Goal: Task Accomplishment & Management: Manage account settings

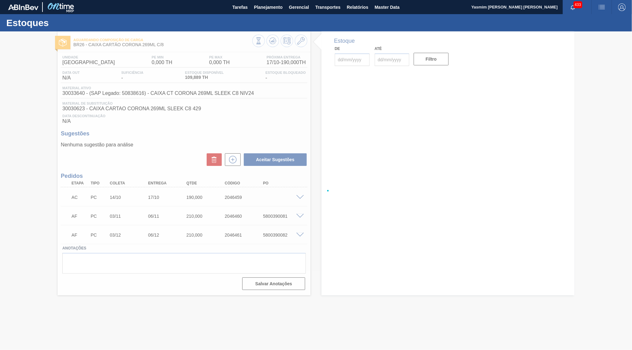
type input "[DATE]"
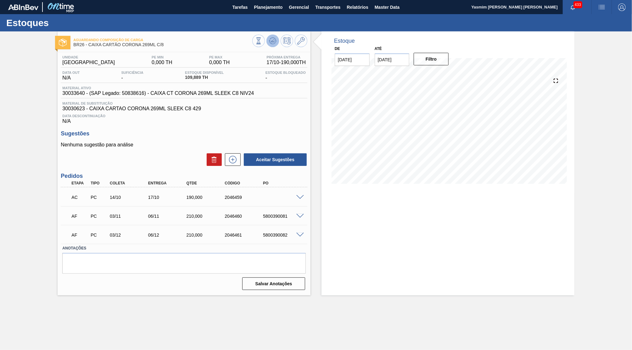
click at [272, 41] on icon at bounding box center [273, 41] width 8 height 8
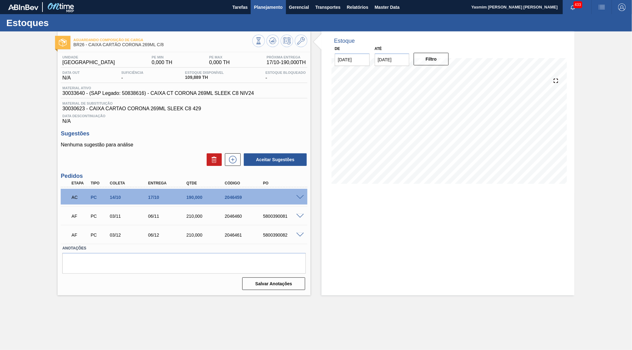
click at [256, 6] on span "Planejamento" at bounding box center [268, 7] width 29 height 8
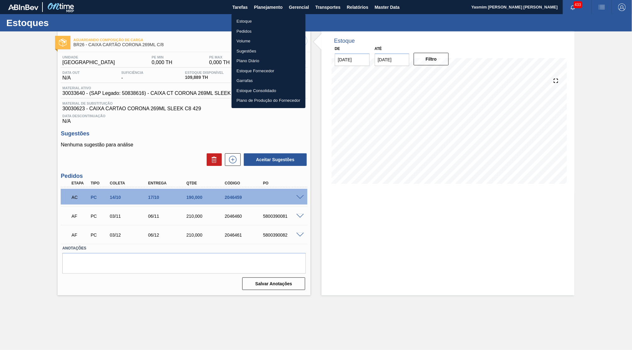
click at [255, 14] on ul "Estoque Pedidos Volume Sugestões Plano Diário Estoque Fornecedor Garrafas Estoq…" at bounding box center [268, 61] width 74 height 94
click at [258, 19] on li "Estoque" at bounding box center [268, 21] width 74 height 10
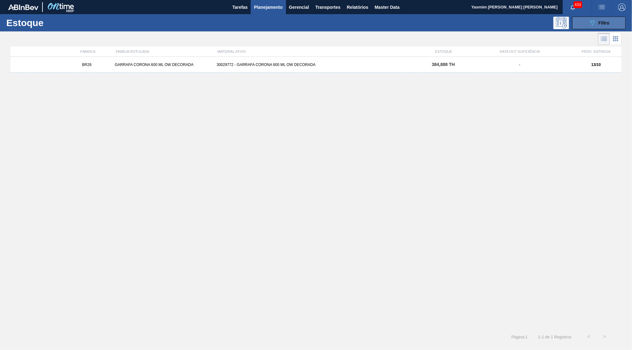
click at [608, 21] on span "Filtro" at bounding box center [603, 22] width 11 height 5
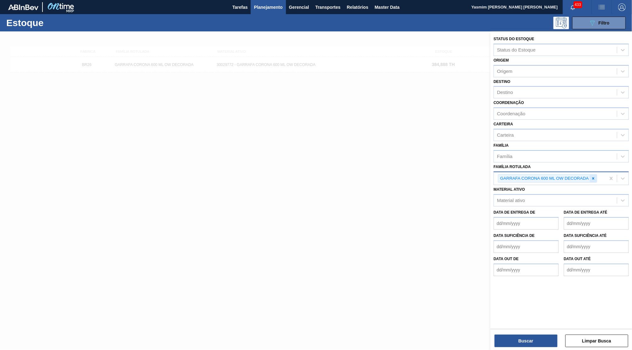
click at [597, 175] on div "GARRAFA CORONA 600 ML OW DECORADA" at bounding box center [547, 179] width 99 height 8
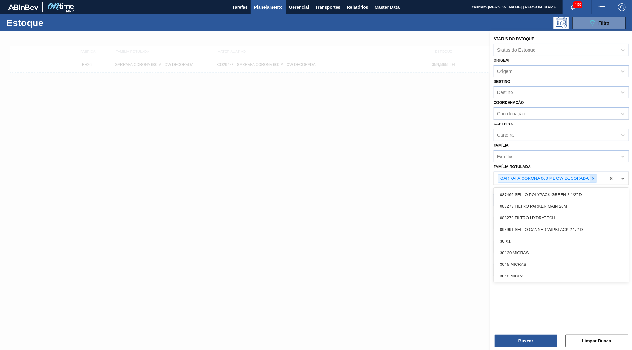
click at [594, 175] on div at bounding box center [593, 179] width 7 height 8
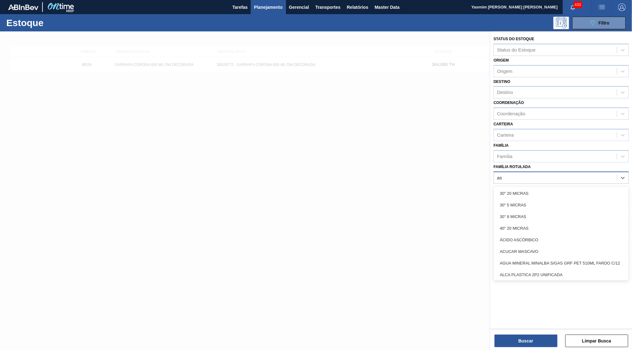
type Rotulada "a"
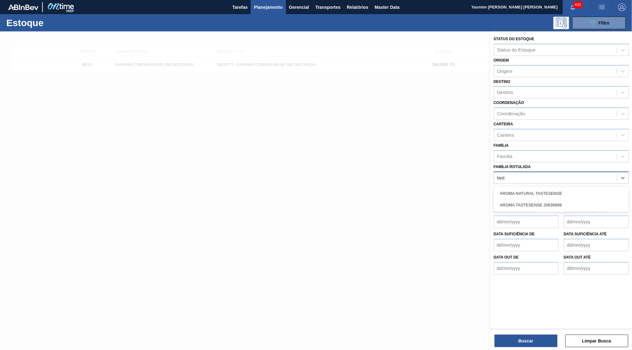
type Rotulada "taste"
click at [598, 188] on div "AROMA NATURAL TASTESENSE" at bounding box center [560, 194] width 135 height 12
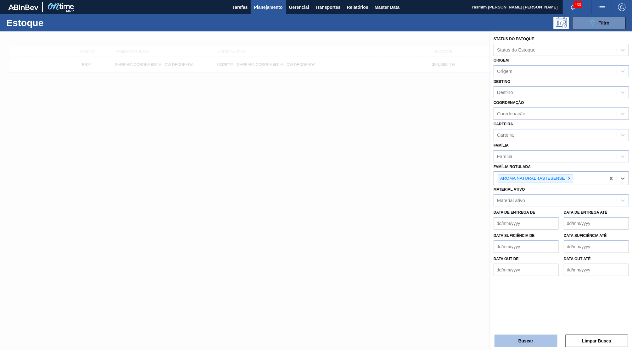
click at [548, 339] on button "Buscar" at bounding box center [525, 341] width 63 height 13
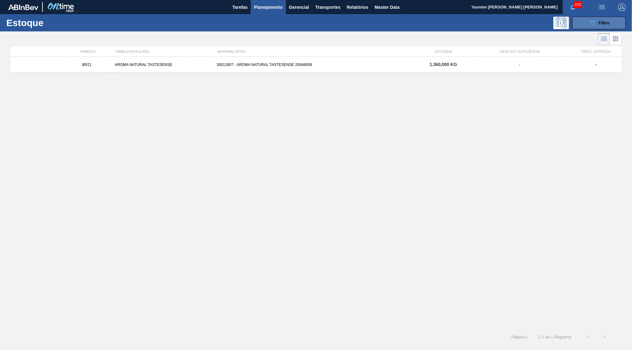
click at [603, 24] on span "Filtro" at bounding box center [603, 22] width 11 height 5
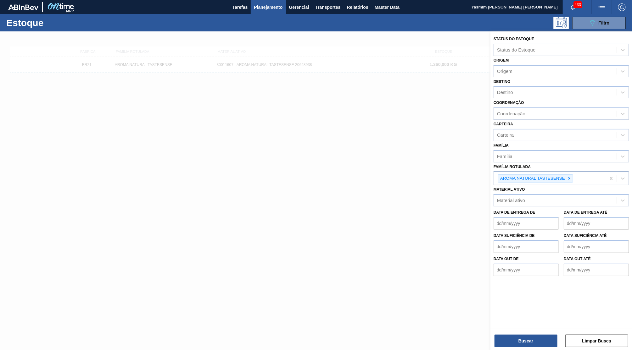
click at [587, 172] on div "AROMA NATURAL TASTESENSE" at bounding box center [550, 178] width 112 height 13
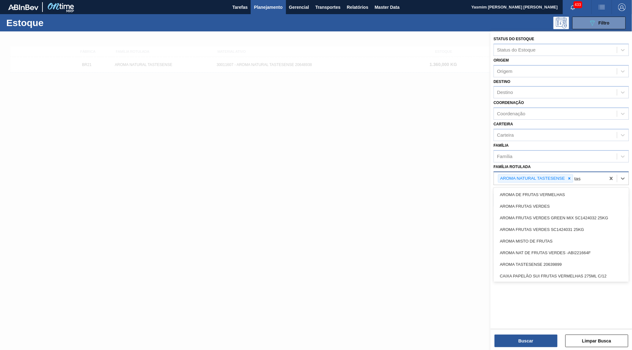
type Rotulada "tast"
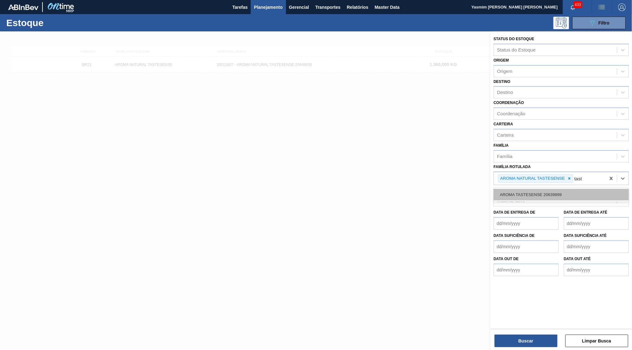
click at [570, 189] on div "AROMA TASTESENSE 20639899" at bounding box center [560, 195] width 135 height 12
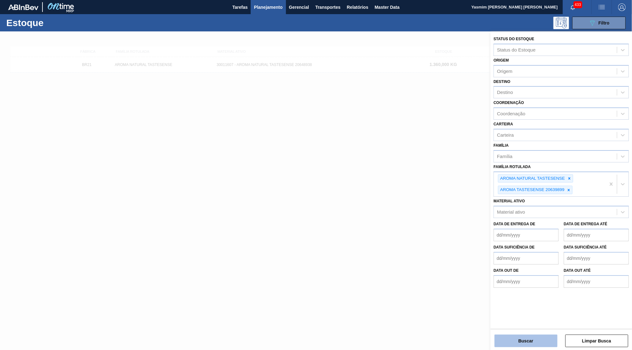
click at [533, 342] on button "Buscar" at bounding box center [525, 341] width 63 height 13
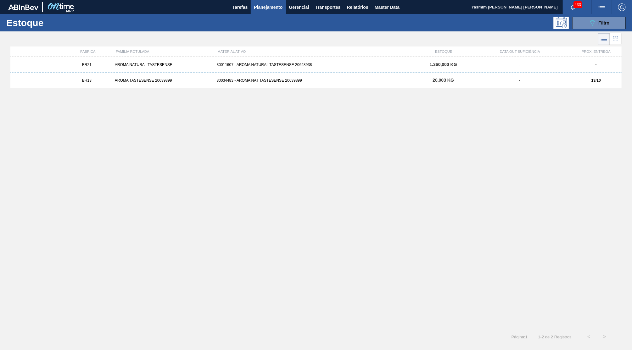
click at [187, 86] on div "BR13 AROMA TASTESENSE 20639899 30034483 - AROMA NAT TASTESENSE 20639899 20,003 …" at bounding box center [315, 81] width 611 height 16
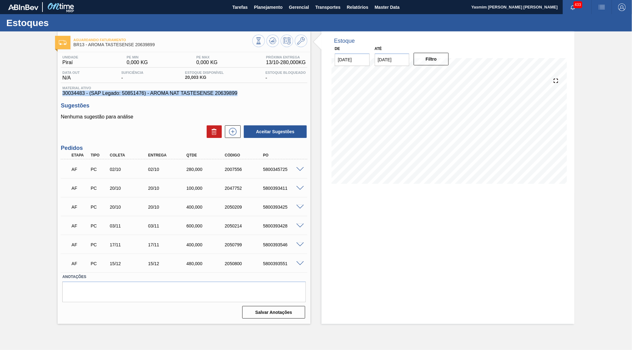
drag, startPoint x: 214, startPoint y: 95, endPoint x: 62, endPoint y: 93, distance: 152.2
click at [62, 93] on div "Material ativo 30034483 - (SAP Legado: 50851476) - AROMA NAT TASTESENSE 20639899" at bounding box center [184, 91] width 247 height 10
click at [303, 37] on button at bounding box center [301, 41] width 13 height 13
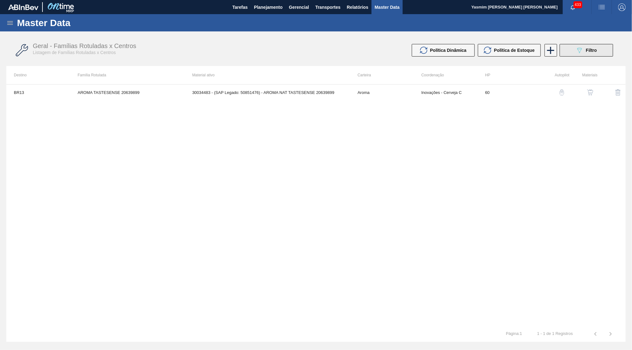
click at [590, 47] on div "089F7B8B-B2A5-4AFE-B5C0-19BA573D28AC Filtro" at bounding box center [586, 51] width 21 height 8
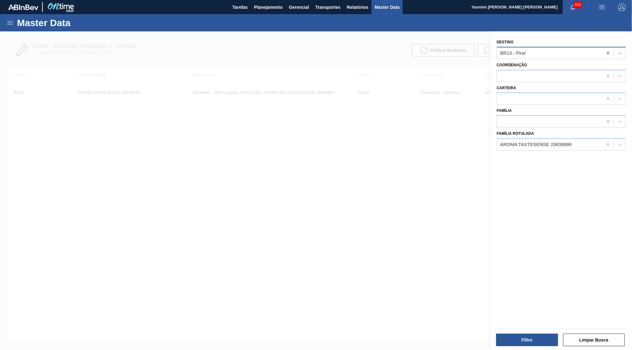
click at [609, 55] on div at bounding box center [607, 52] width 11 height 11
click at [513, 347] on button "Filtro" at bounding box center [527, 340] width 62 height 13
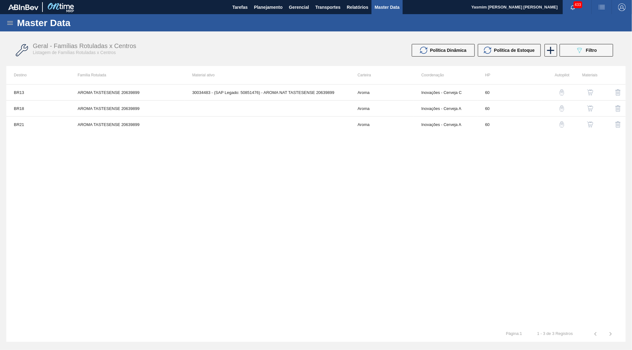
click at [591, 128] on button "button" at bounding box center [589, 124] width 15 height 15
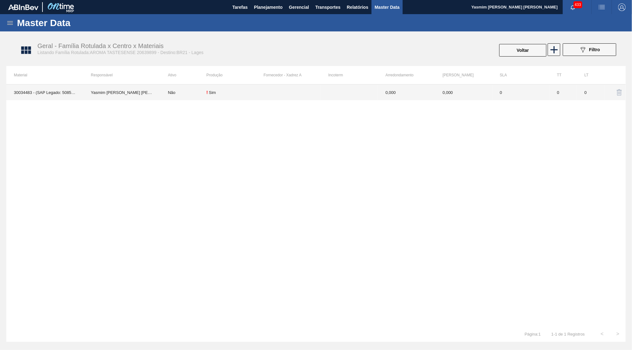
click at [356, 99] on td at bounding box center [349, 93] width 57 height 16
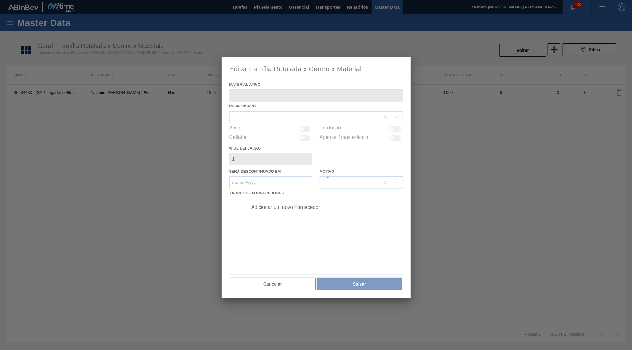
type ativo "30034483 - (SAP Legado: 50851476) - AROMA NAT TASTESENSE 20639899"
checkbox input "true"
type deflação "0"
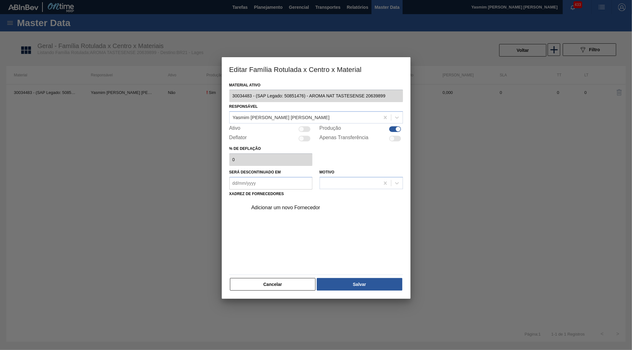
click at [306, 128] on div at bounding box center [305, 129] width 12 height 6
checkbox input "true"
click at [285, 206] on div "Adicionar um novo Fornecedor" at bounding box center [323, 208] width 159 height 16
click at [281, 205] on div "Adicionar um novo Fornecedor" at bounding box center [312, 208] width 123 height 6
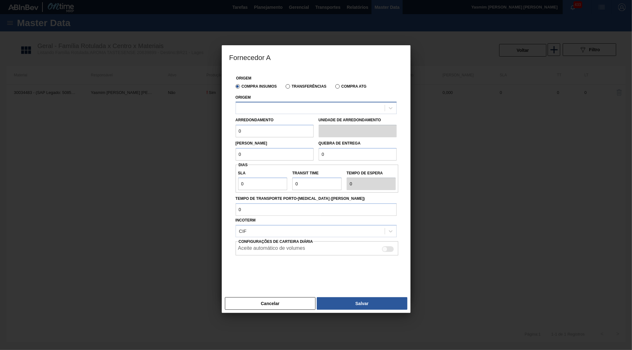
click at [285, 110] on div at bounding box center [310, 108] width 149 height 9
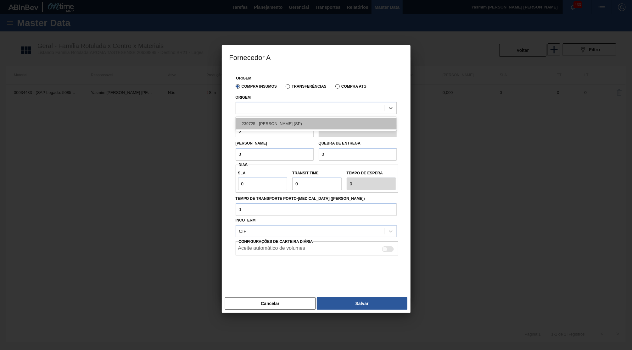
click at [283, 123] on div "239725 - [PERSON_NAME] (SP)" at bounding box center [316, 124] width 161 height 12
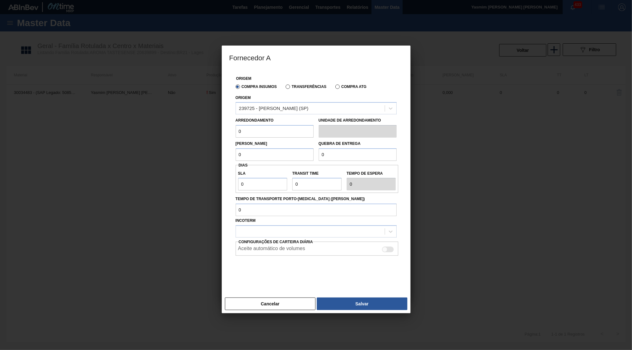
click at [240, 128] on input "0" at bounding box center [275, 131] width 78 height 13
drag, startPoint x: 234, startPoint y: 136, endPoint x: 211, endPoint y: 137, distance: 23.6
click at [222, 137] on div "Origem Compra Insumos Transferências Compra ATG Origem 239725 - [PERSON_NAME] -…" at bounding box center [316, 182] width 189 height 226
drag, startPoint x: 267, startPoint y: 127, endPoint x: 196, endPoint y: 128, distance: 71.4
click at [236, 128] on input "0" at bounding box center [275, 131] width 78 height 13
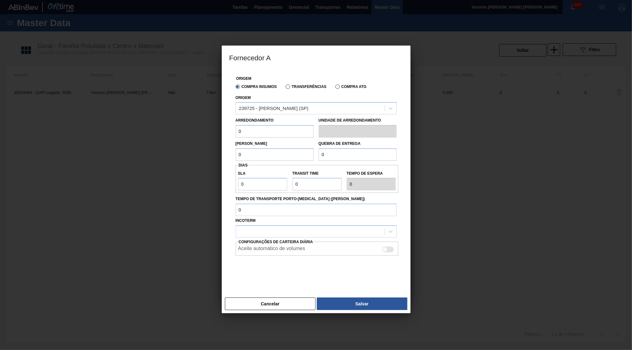
paste input "2"
type input "20"
drag, startPoint x: 239, startPoint y: 150, endPoint x: 195, endPoint y: 151, distance: 43.4
click at [236, 151] on input "0" at bounding box center [275, 154] width 78 height 13
type input "40"
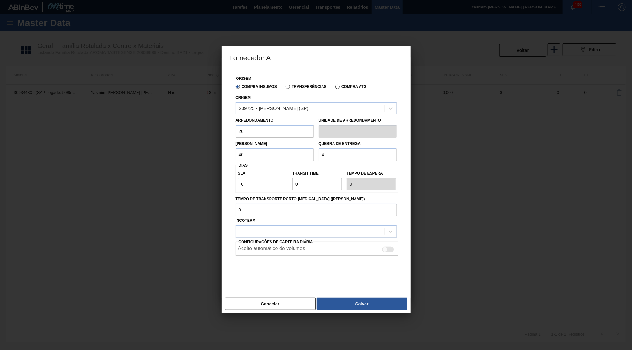
type input "40"
type input "3"
type input "30"
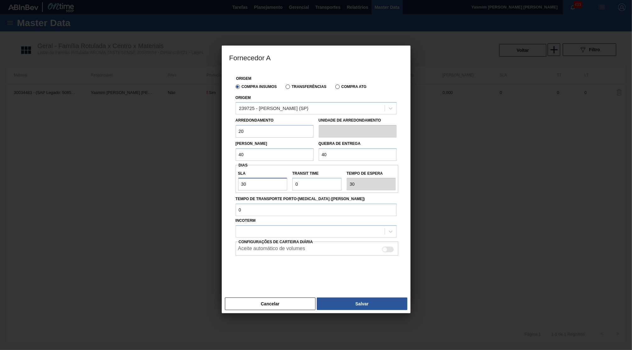
type input "30"
type input "5"
type input "35"
type input "5"
click at [243, 229] on div at bounding box center [310, 231] width 149 height 9
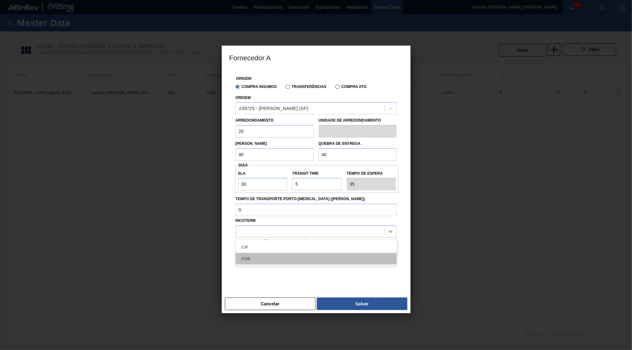
drag, startPoint x: 256, startPoint y: 238, endPoint x: 274, endPoint y: 248, distance: 20.0
click at [274, 248] on div "CIF FOB" at bounding box center [316, 253] width 161 height 26
drag, startPoint x: 273, startPoint y: 248, endPoint x: 350, endPoint y: 247, distance: 77.7
click at [273, 253] on div "FOB" at bounding box center [316, 259] width 161 height 12
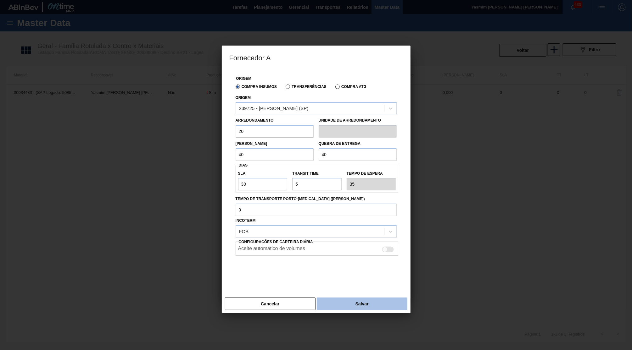
click at [377, 298] on button "Salvar" at bounding box center [362, 304] width 90 height 13
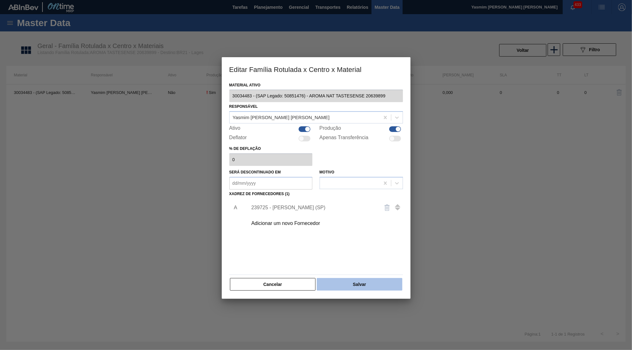
click at [367, 283] on button "Salvar" at bounding box center [359, 284] width 85 height 13
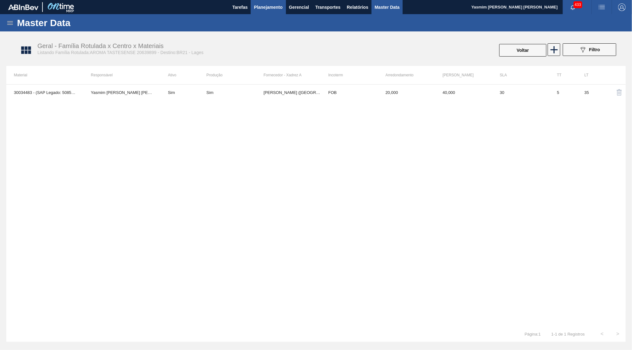
click at [275, 11] on button "Planejamento" at bounding box center [268, 7] width 35 height 14
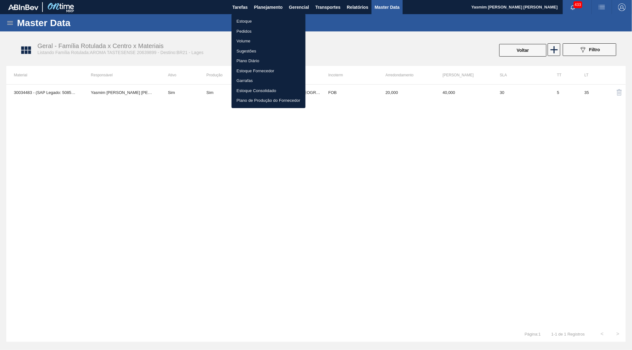
click at [241, 26] on li "Estoque" at bounding box center [268, 21] width 74 height 10
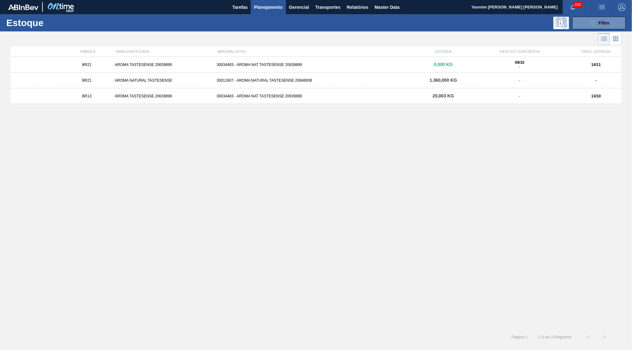
click at [320, 65] on div "30034483 - AROMA NAT TASTESENSE 20639899" at bounding box center [316, 65] width 204 height 4
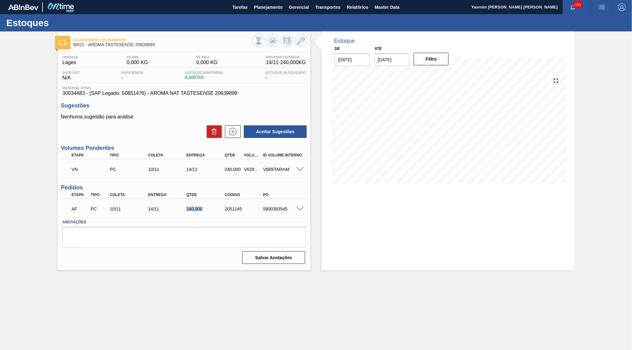
drag, startPoint x: 192, startPoint y: 206, endPoint x: 209, endPoint y: 205, distance: 18.0
click at [209, 205] on div "AF PC 10/11 14/11 240,000 2051145 5800393545" at bounding box center [182, 208] width 230 height 13
click at [303, 170] on span at bounding box center [300, 169] width 8 height 5
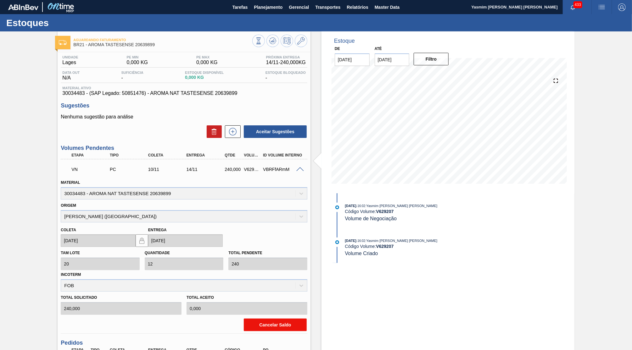
click at [287, 319] on button "Cancelar Saldo" at bounding box center [275, 325] width 63 height 13
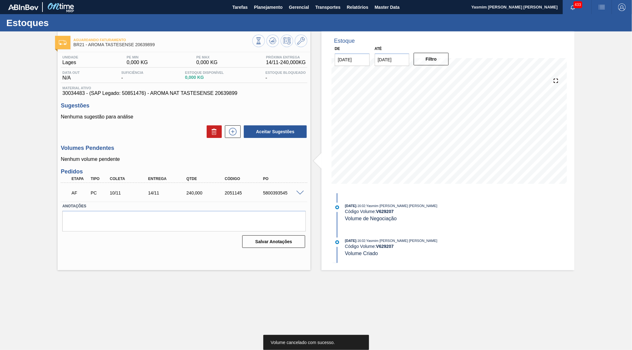
click at [298, 191] on span at bounding box center [300, 193] width 8 height 5
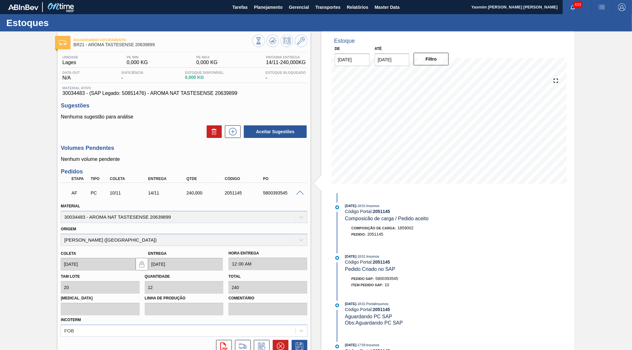
scroll to position [150, 0]
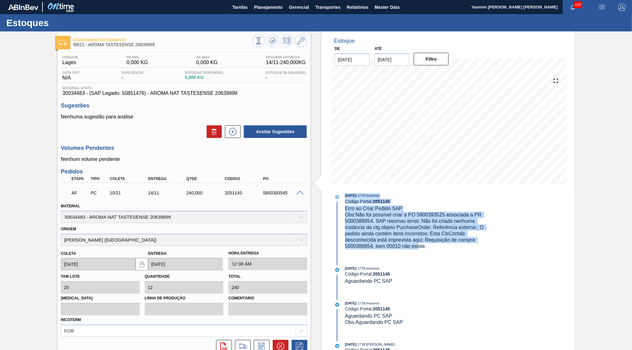
drag, startPoint x: 418, startPoint y: 252, endPoint x: 338, endPoint y: 207, distance: 91.9
click at [338, 207] on div "[DATE] 17:59 : Insumos Código Portal: 2051145 Erro ao Criar Pedido SAP Obs: Não…" at bounding box center [413, 223] width 162 height 63
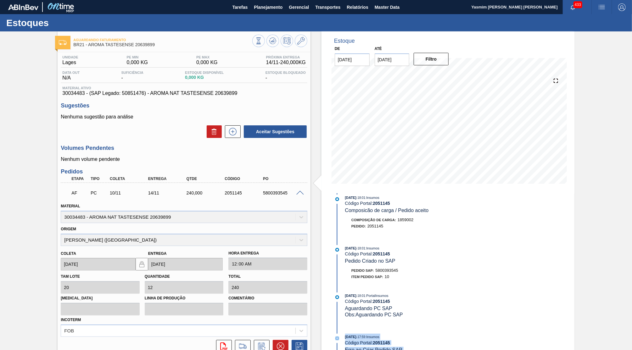
scroll to position [0, 0]
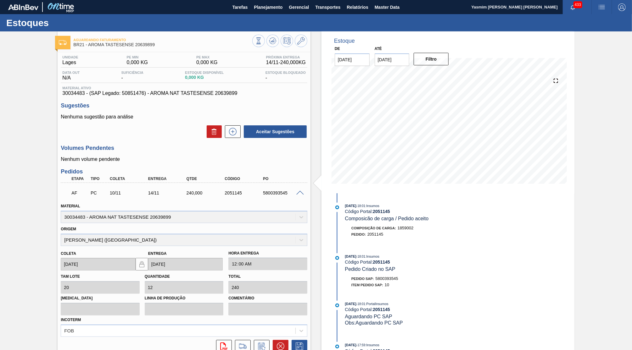
click at [270, 188] on div "AF PC 10/11 14/11 240,000 2051145 5800393545" at bounding box center [182, 192] width 230 height 13
drag, startPoint x: 242, startPoint y: 100, endPoint x: 66, endPoint y: 87, distance: 176.9
click at [66, 87] on div "Unidade [PERSON_NAME] MIN 0,000 KG PE MAX 0,000 KG Próxima Entrega 14/11 - 240,…" at bounding box center [184, 227] width 253 height 351
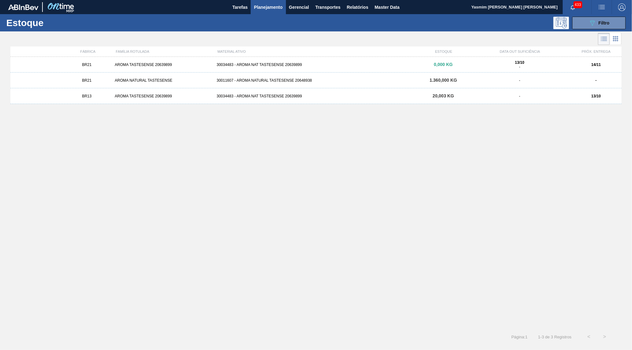
click at [619, 14] on div "Estoque 089F7B8B-B2A5-4AFE-B5C0-19BA573D28AC Filtro" at bounding box center [316, 22] width 632 height 17
click at [615, 18] on button "089F7B8B-B2A5-4AFE-B5C0-19BA573D28AC Filtro" at bounding box center [598, 23] width 53 height 13
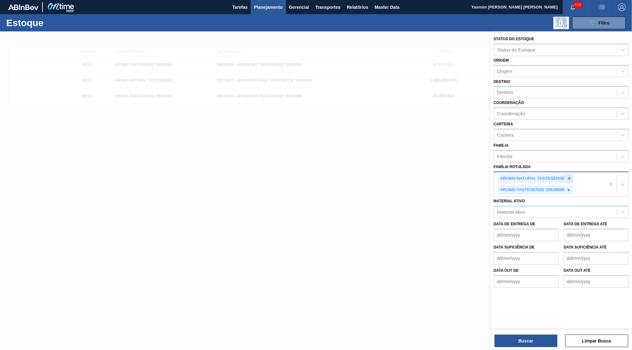
click at [570, 176] on icon at bounding box center [569, 178] width 4 height 4
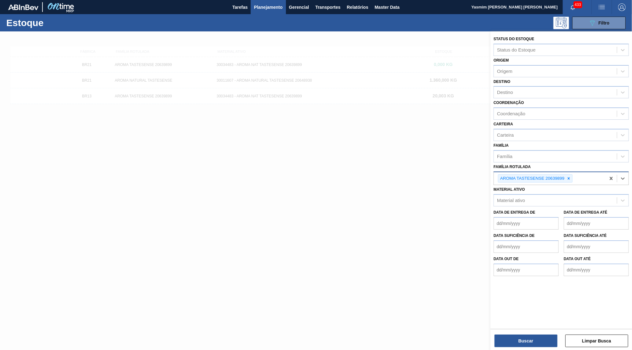
click at [570, 176] on icon at bounding box center [568, 178] width 4 height 4
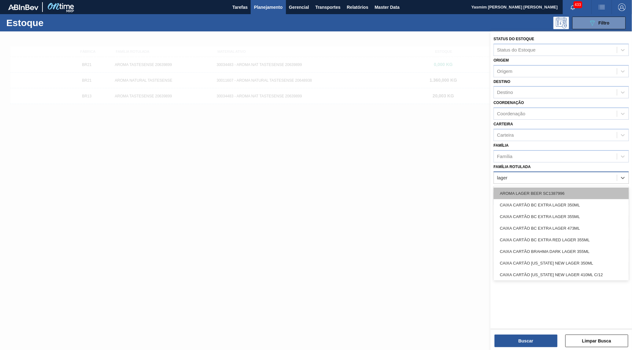
type Rotulada "lager"
click at [561, 188] on div "AROMA LAGER BEER SC1387996" at bounding box center [560, 194] width 135 height 12
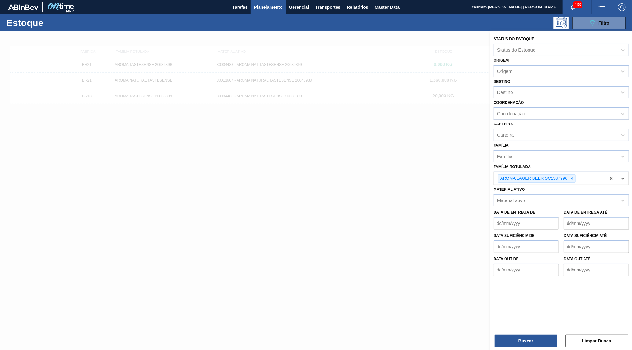
click at [535, 332] on div "Buscar Limpar Busca" at bounding box center [561, 338] width 142 height 18
click at [538, 336] on button "Buscar" at bounding box center [525, 341] width 63 height 13
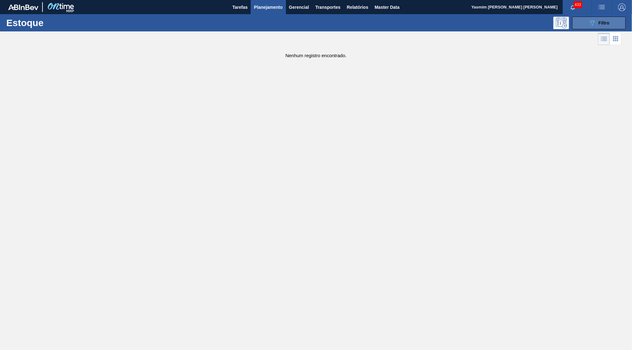
click at [578, 19] on button "089F7B8B-B2A5-4AFE-B5C0-19BA573D28AC Filtro" at bounding box center [598, 23] width 53 height 13
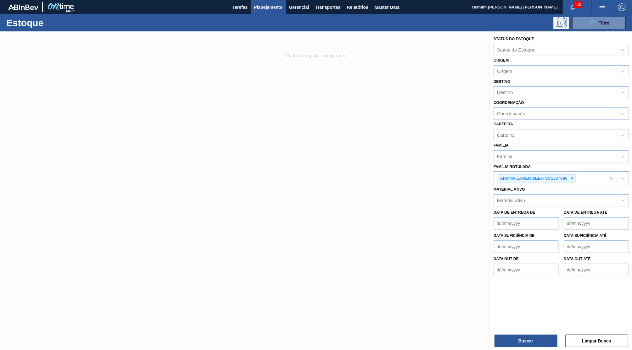
click at [377, 40] on div at bounding box center [316, 206] width 632 height 350
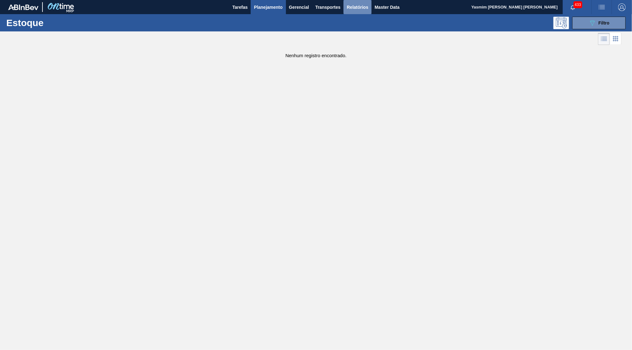
click at [353, 7] on span "Relatórios" at bounding box center [357, 7] width 21 height 8
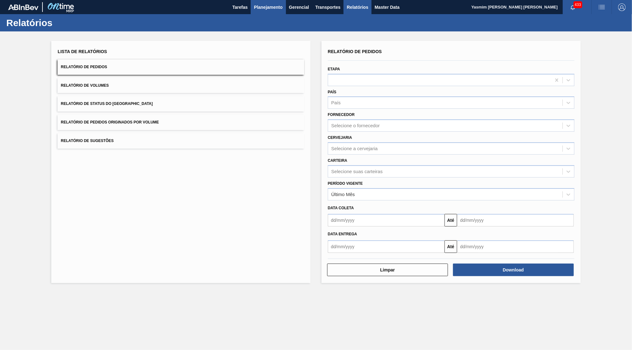
click at [272, 5] on span "Planejamento" at bounding box center [268, 7] width 29 height 8
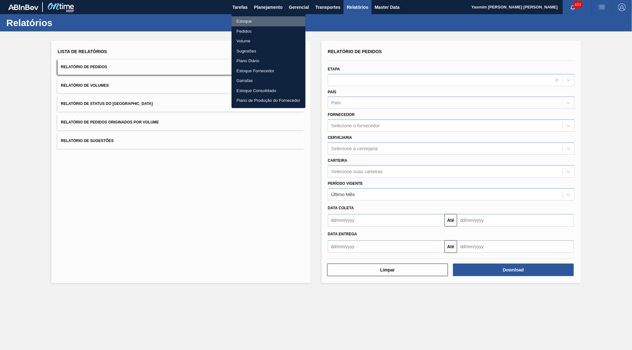
click at [259, 21] on li "Estoque" at bounding box center [268, 21] width 74 height 10
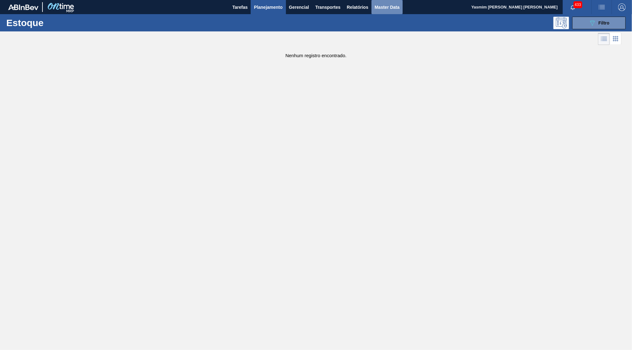
click at [388, 8] on span "Master Data" at bounding box center [387, 7] width 25 height 8
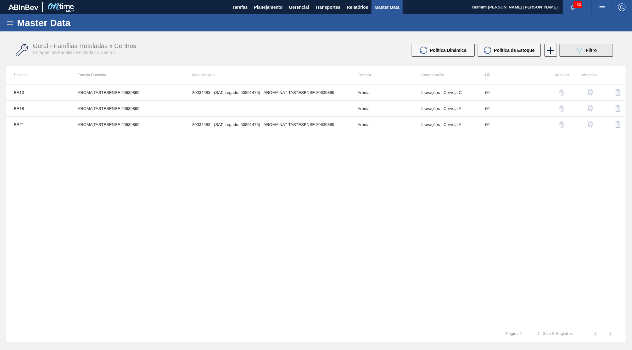
click at [592, 45] on button "089F7B8B-B2A5-4AFE-B5C0-19BA573D28AC Filtro" at bounding box center [585, 50] width 53 height 13
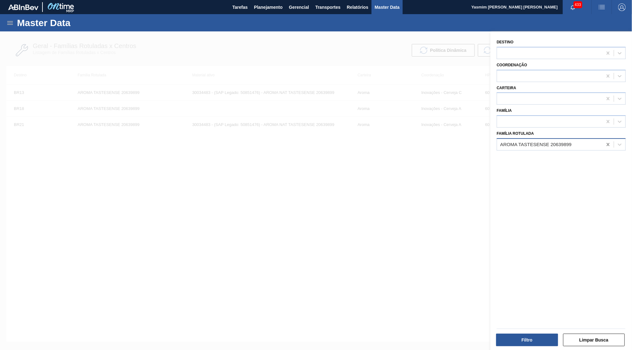
click at [607, 142] on icon at bounding box center [608, 145] width 6 height 6
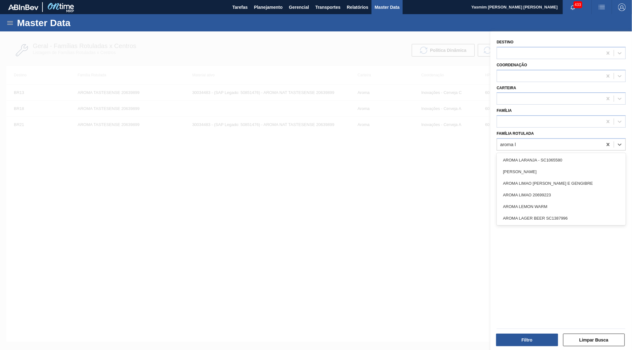
type Rotulada "aroma la"
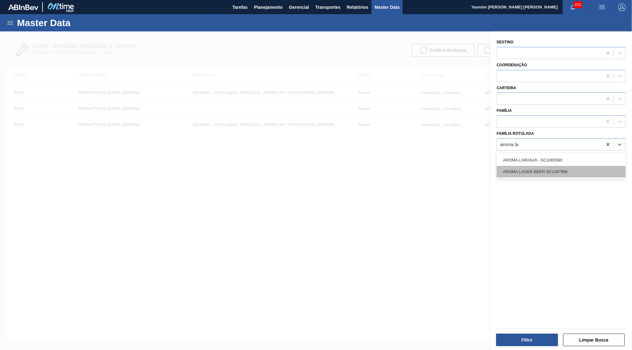
click at [568, 168] on div "AROMA LAGER BEER SC1387996" at bounding box center [561, 172] width 129 height 12
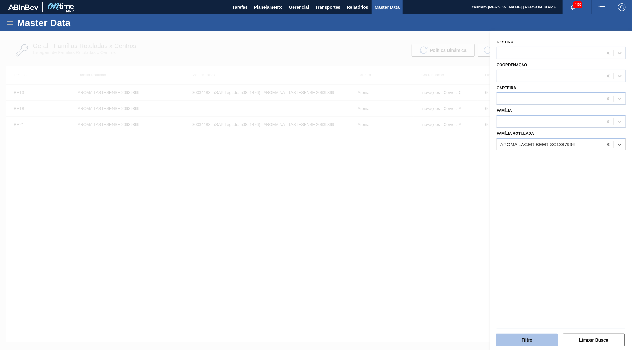
click at [524, 345] on button "Filtro" at bounding box center [527, 340] width 62 height 13
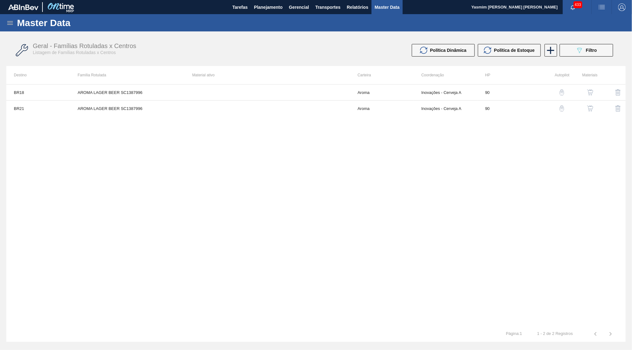
click at [587, 109] on img "button" at bounding box center [590, 108] width 6 height 6
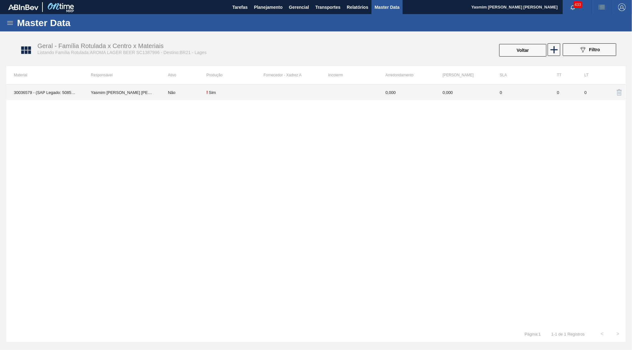
click at [219, 99] on td "! Sim" at bounding box center [234, 93] width 57 height 16
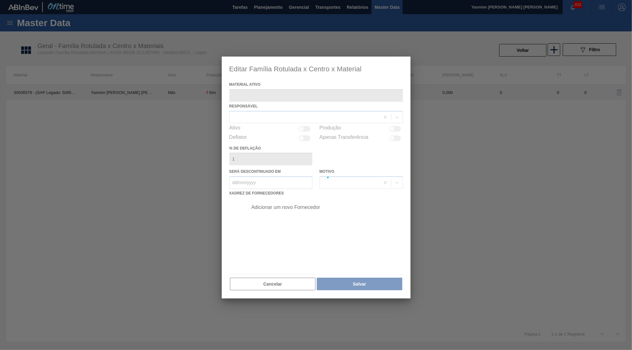
type ativo "30036579 - (SAP Legado: 50855877) - LAGER BEER NAT IFF SC1387996"
checkbox input "true"
type deflação "0"
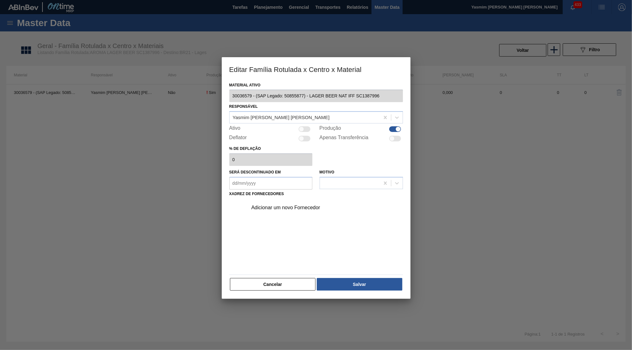
click at [275, 205] on div "Adicionar um novo Fornecedor" at bounding box center [312, 208] width 123 height 6
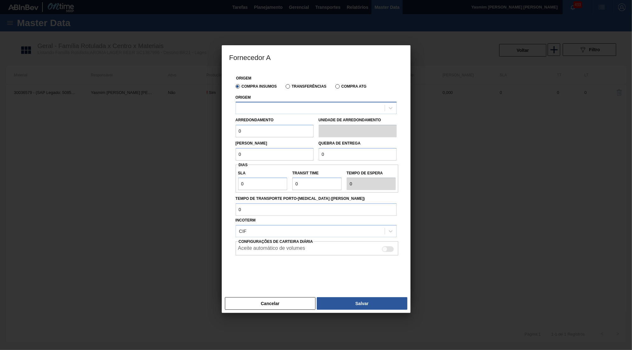
click at [282, 102] on div at bounding box center [316, 108] width 161 height 12
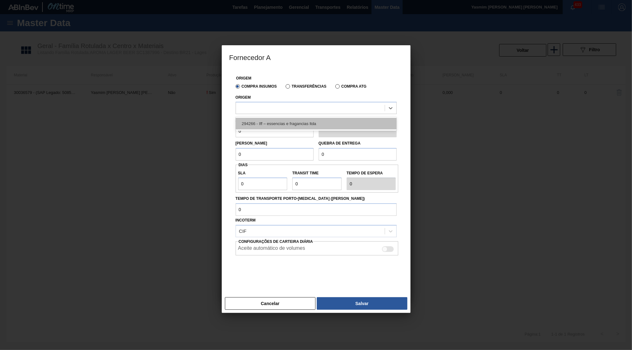
click at [298, 126] on div "294266 - Iff – essencias e fragancias ltda" at bounding box center [316, 124] width 161 height 12
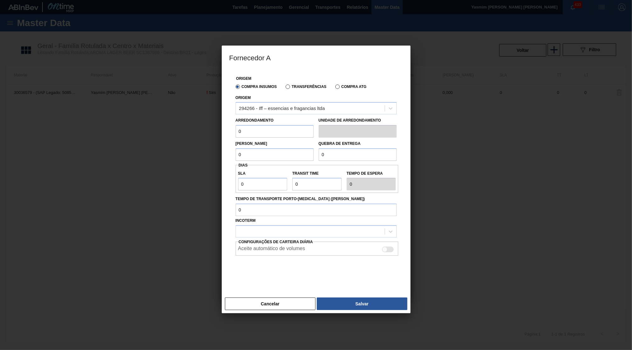
drag, startPoint x: 266, startPoint y: 128, endPoint x: 203, endPoint y: 126, distance: 63.2
click at [236, 126] on input "0" at bounding box center [275, 131] width 78 height 13
click at [278, 299] on button "Cancelar" at bounding box center [270, 304] width 91 height 13
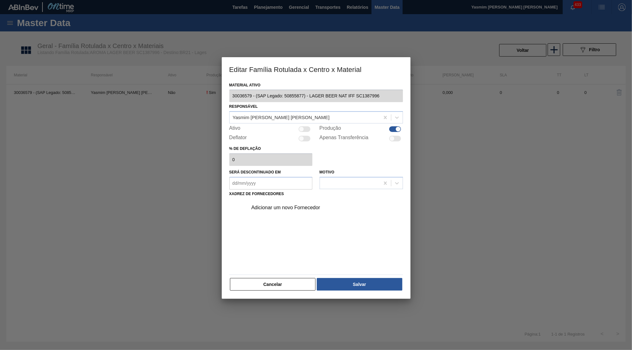
click at [302, 128] on div at bounding box center [301, 129] width 5 height 5
checkbox input "true"
click at [291, 205] on div "Adicionar um novo Fornecedor" at bounding box center [312, 208] width 123 height 6
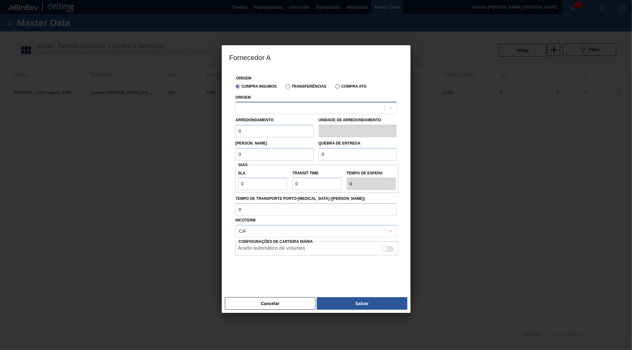
drag, startPoint x: 262, startPoint y: 123, endPoint x: 264, endPoint y: 113, distance: 10.5
click at [262, 125] on input "0" at bounding box center [275, 131] width 78 height 13
click at [264, 113] on div at bounding box center [316, 108] width 161 height 12
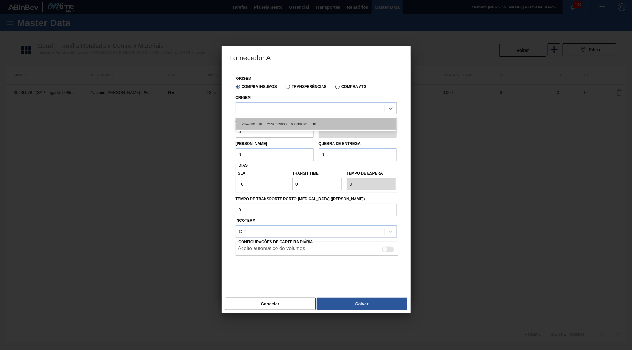
click at [264, 122] on div "294266 - Iff – essencias e fragancias ltda" at bounding box center [316, 124] width 161 height 12
drag, startPoint x: 259, startPoint y: 120, endPoint x: 211, endPoint y: 118, distance: 48.5
click at [222, 118] on div "Origem Compra Insumos Transferências Compra ATG Origem 294266 - Iff – essencias…" at bounding box center [316, 182] width 189 height 226
drag, startPoint x: 257, startPoint y: 126, endPoint x: 207, endPoint y: 128, distance: 50.3
click at [236, 128] on input "0" at bounding box center [275, 131] width 78 height 13
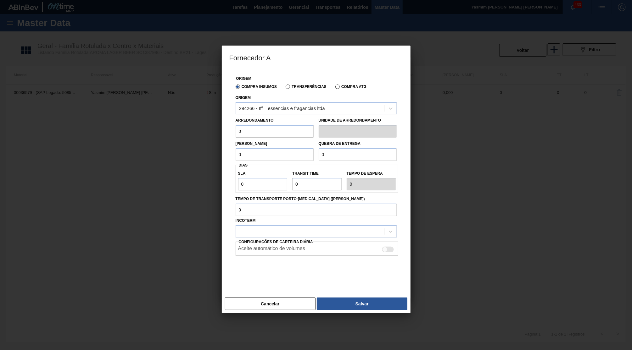
drag, startPoint x: 333, startPoint y: 151, endPoint x: 315, endPoint y: 152, distance: 18.0
click at [319, 152] on input "0" at bounding box center [358, 154] width 78 height 13
drag, startPoint x: 257, startPoint y: 134, endPoint x: 233, endPoint y: 130, distance: 24.0
click at [236, 130] on input "0" at bounding box center [275, 131] width 78 height 13
type input "500"
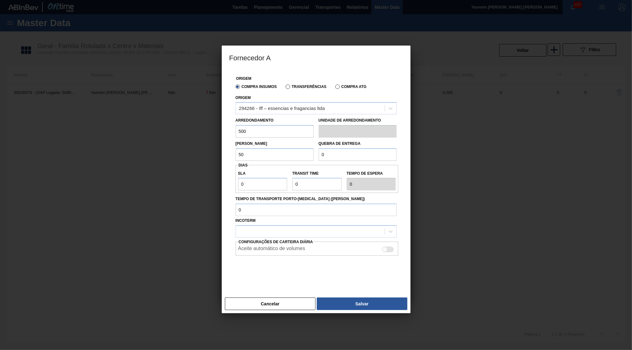
type input "500"
drag, startPoint x: 329, startPoint y: 149, endPoint x: 289, endPoint y: 142, distance: 40.2
click at [319, 148] on input "0" at bounding box center [358, 154] width 78 height 13
paste input "22.14"
type input "22.140"
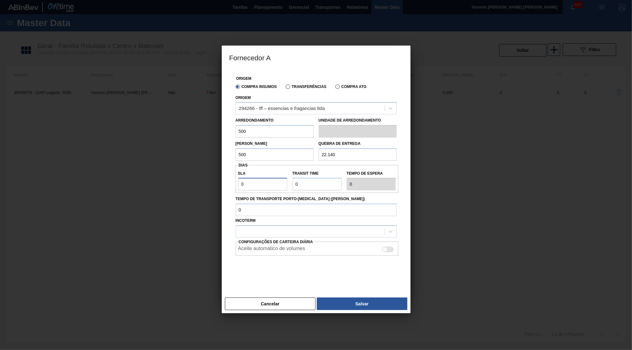
drag, startPoint x: 240, startPoint y: 179, endPoint x: 232, endPoint y: 177, distance: 7.7
click at [238, 178] on input "0" at bounding box center [262, 184] width 49 height 13
type input "6"
type input "60"
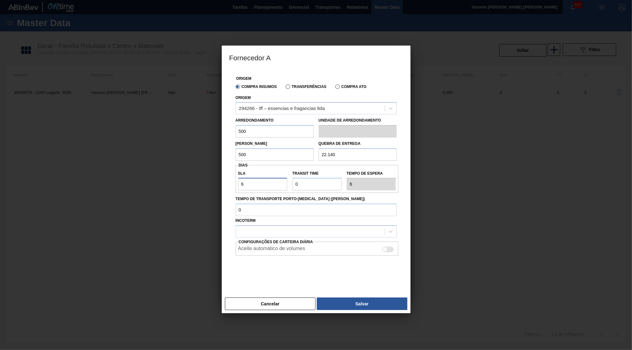
type input "60"
type input "5"
type input "65"
type input "5"
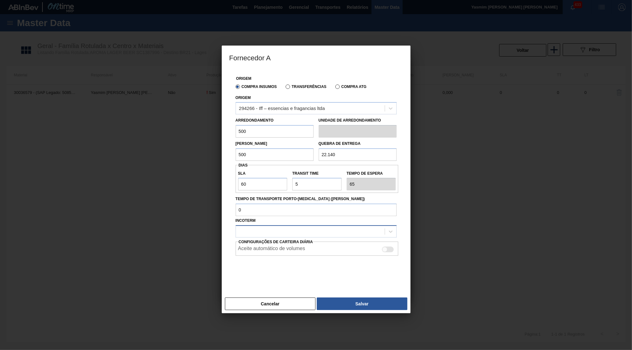
click at [370, 225] on div at bounding box center [316, 231] width 161 height 12
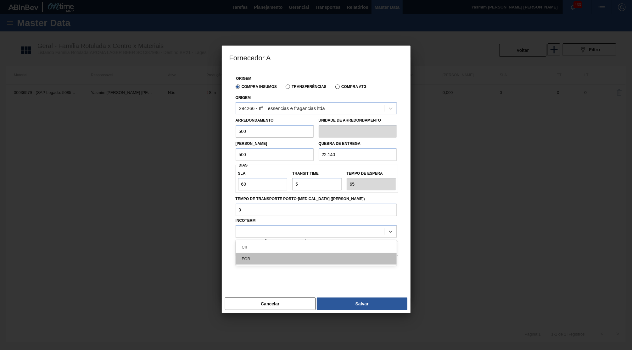
click at [325, 253] on div "FOB" at bounding box center [316, 259] width 161 height 12
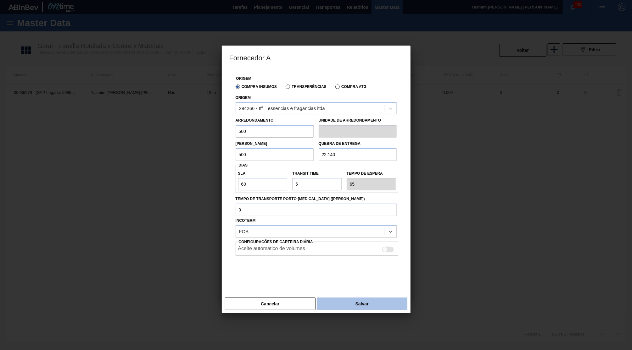
click at [375, 298] on button "Salvar" at bounding box center [362, 304] width 90 height 13
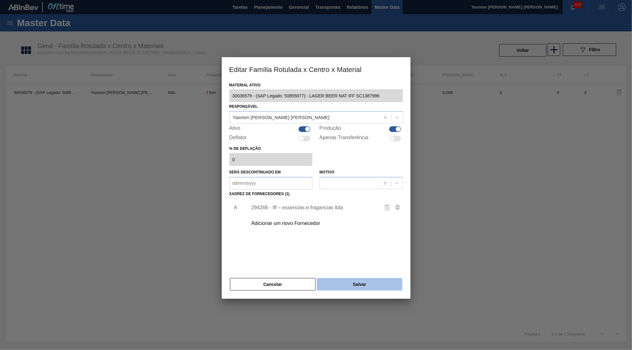
click at [369, 281] on button "Salvar" at bounding box center [359, 284] width 85 height 13
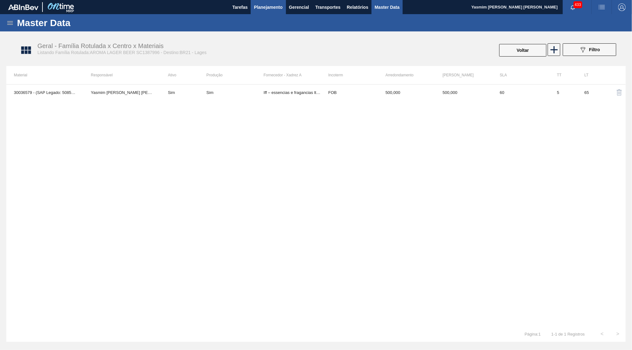
click at [262, 11] on button "Planejamento" at bounding box center [268, 7] width 35 height 14
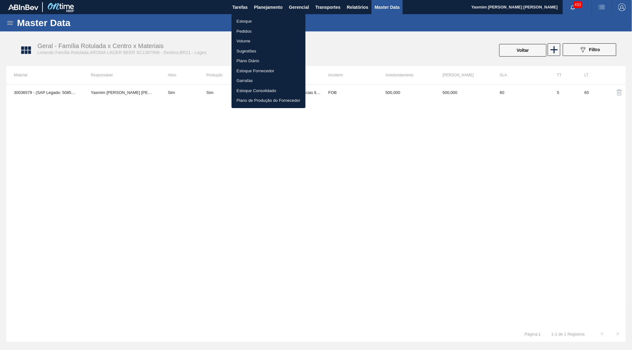
click at [255, 18] on li "Estoque" at bounding box center [268, 21] width 74 height 10
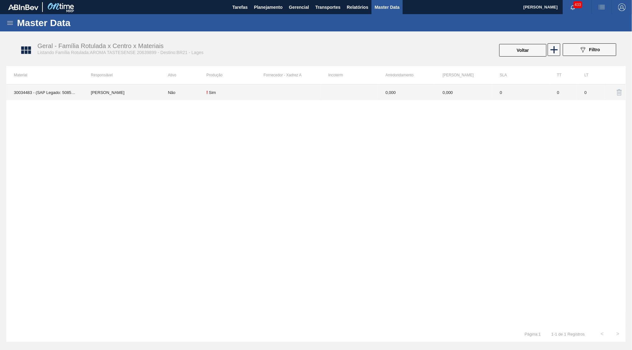
click at [477, 86] on td "0,000" at bounding box center [463, 93] width 57 height 16
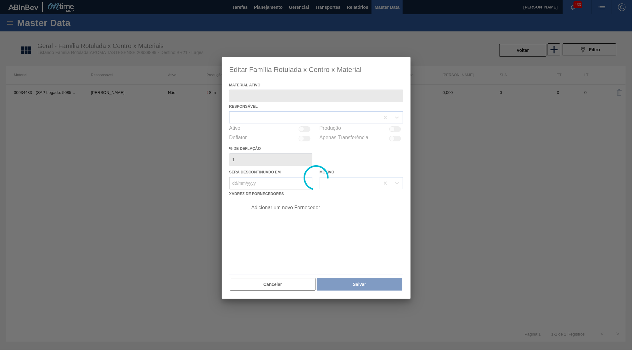
type ativo "30034483 - (SAP Legado: 50851476) - AROMA NAT TASTESENSE 20639899"
checkbox input "true"
type deflação "0"
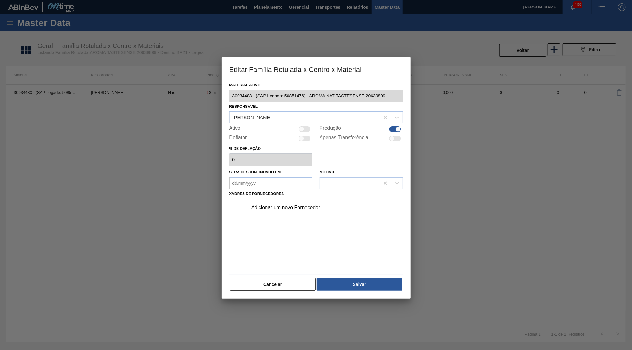
click at [280, 265] on div "Adicionar um novo Fornecedor" at bounding box center [316, 235] width 174 height 74
click at [283, 278] on button "Cancelar" at bounding box center [273, 284] width 86 height 13
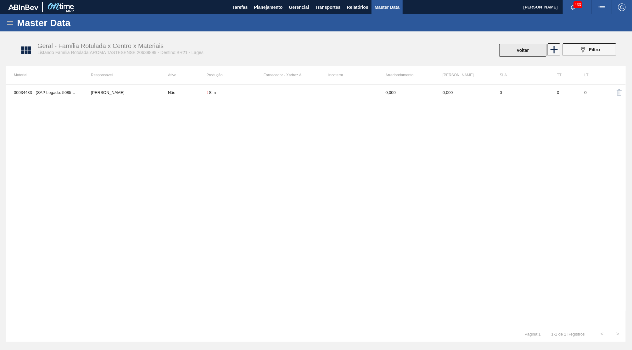
click at [529, 48] on button "Voltar" at bounding box center [522, 50] width 47 height 13
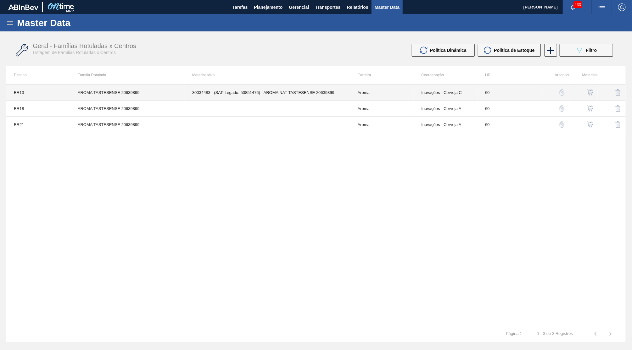
click at [520, 90] on td "60" at bounding box center [509, 93] width 64 height 16
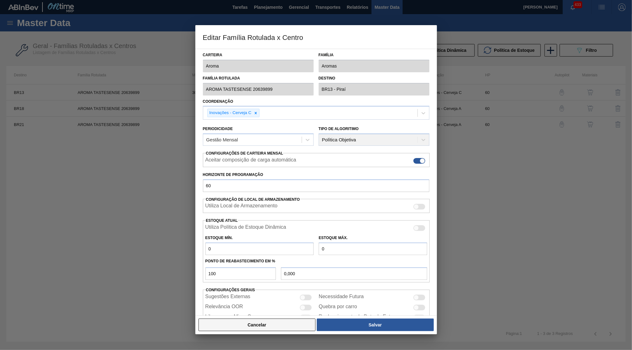
click at [244, 329] on button "Cancelar" at bounding box center [256, 325] width 117 height 13
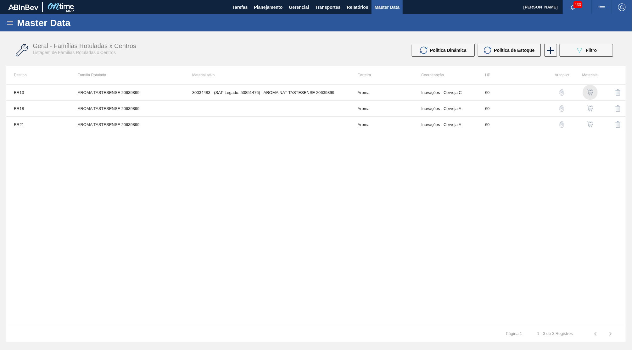
click at [590, 92] on img "button" at bounding box center [590, 92] width 6 height 6
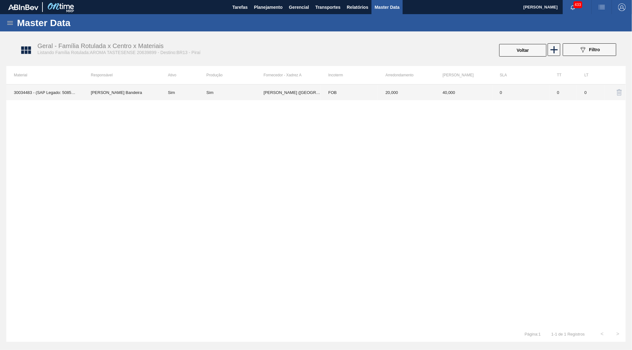
click at [348, 94] on td "FOB" at bounding box center [349, 93] width 57 height 16
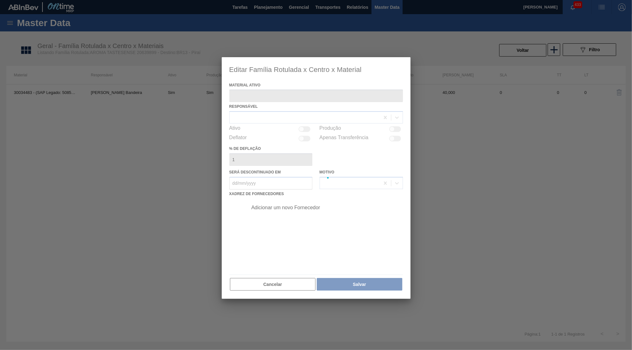
type ativo "30034483 - (SAP Legado: 50851476) - AROMA NAT TASTESENSE 20639899"
checkbox input "true"
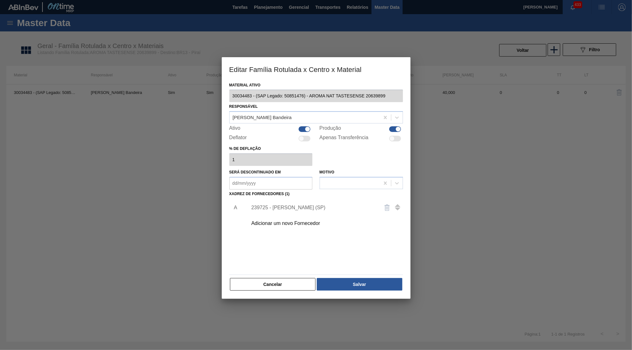
click at [274, 205] on div "239725 - [PERSON_NAME] (SP)" at bounding box center [312, 208] width 123 height 6
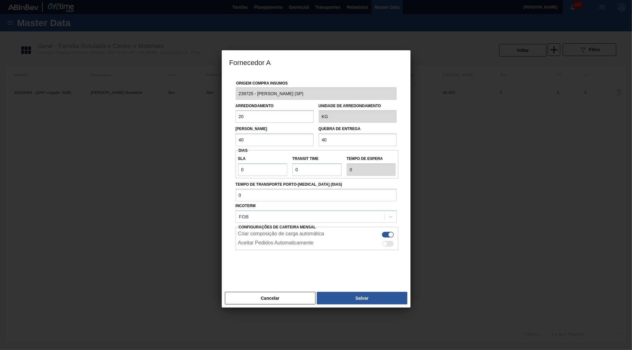
click at [267, 134] on input "40" at bounding box center [275, 140] width 78 height 13
drag, startPoint x: 260, startPoint y: 121, endPoint x: 166, endPoint y: 115, distance: 94.9
click at [236, 115] on input "20" at bounding box center [275, 116] width 78 height 13
click at [342, 292] on button "Salvar" at bounding box center [362, 298] width 90 height 13
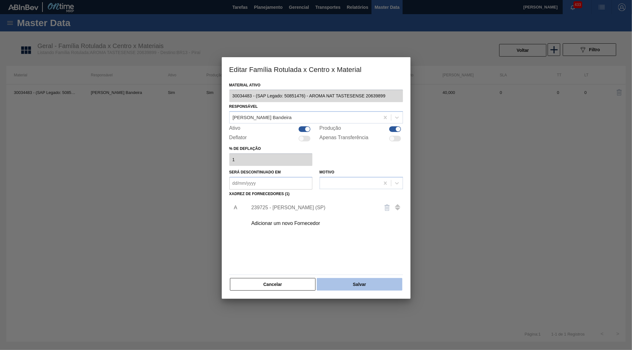
click at [347, 279] on button "Salvar" at bounding box center [359, 284] width 85 height 13
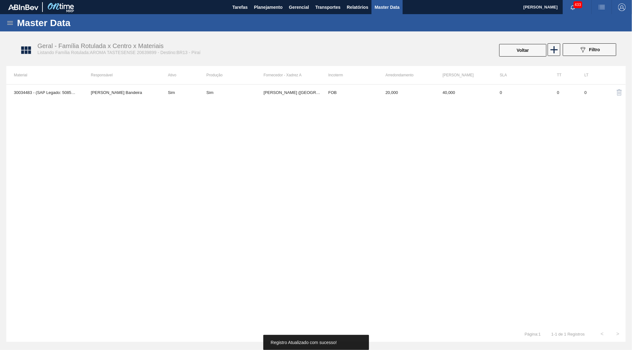
click at [277, 14] on div "Master Data" at bounding box center [316, 22] width 632 height 17
click at [269, 11] on button "Planejamento" at bounding box center [268, 7] width 35 height 14
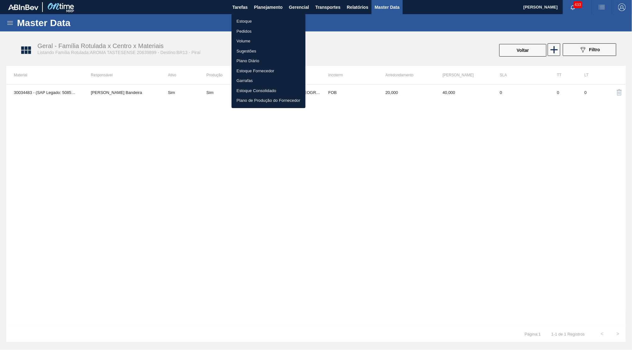
click at [266, 16] on ul "Estoque Pedidos Volume Sugestões Plano Diário Estoque Fornecedor Garrafas Estoq…" at bounding box center [268, 61] width 74 height 94
click at [273, 18] on li "Estoque" at bounding box center [268, 21] width 74 height 10
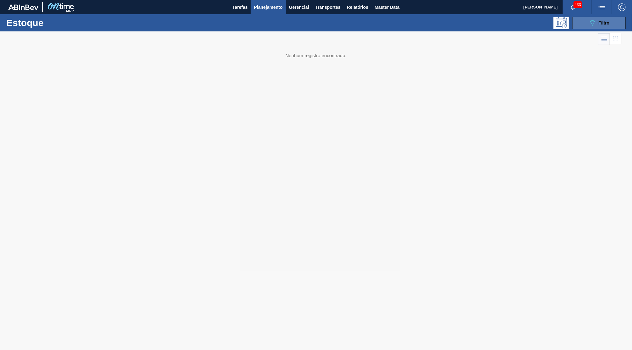
click at [617, 23] on button "089F7B8B-B2A5-4AFE-B5C0-19BA573D28AC Filtro" at bounding box center [598, 23] width 53 height 13
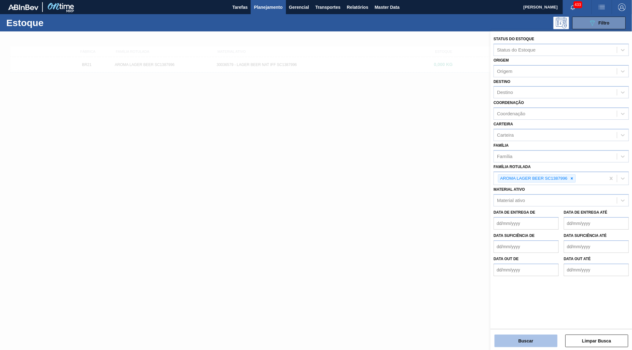
click at [515, 346] on button "Buscar" at bounding box center [525, 341] width 63 height 13
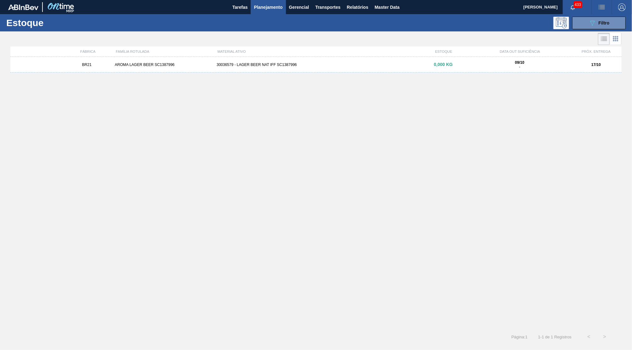
click at [348, 70] on div "BR21 AROMA LAGER BEER SC1387996 30036579 - LAGER BEER NAT IFF SC1387996 0,000 K…" at bounding box center [315, 65] width 611 height 16
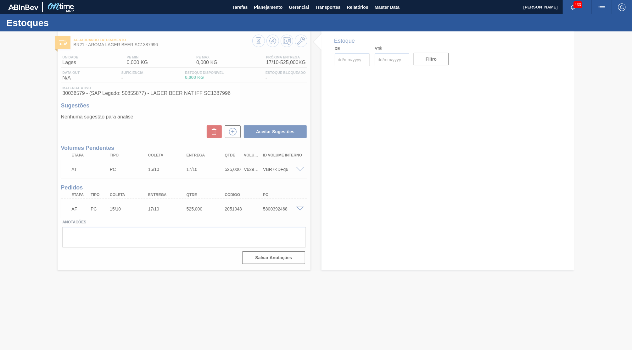
type input "[DATE]"
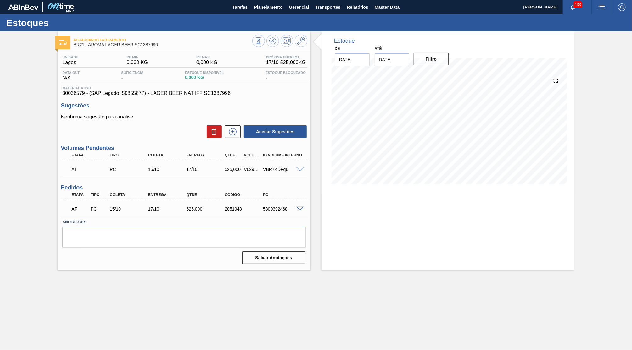
click at [301, 163] on div "AT PC 15/10 17/10 525,000 V629100 VBR7KDFq6" at bounding box center [184, 169] width 247 height 16
click at [303, 165] on div "AT PC 15/10 17/10 525,000 V629100 VBR7KDFq6" at bounding box center [184, 169] width 247 height 16
click at [304, 40] on icon at bounding box center [301, 41] width 8 height 8
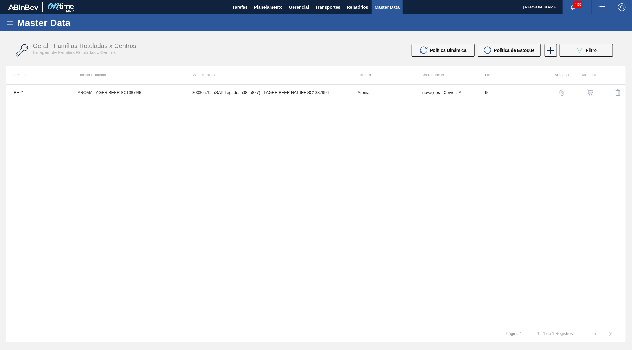
click at [591, 88] on button "button" at bounding box center [589, 92] width 15 height 15
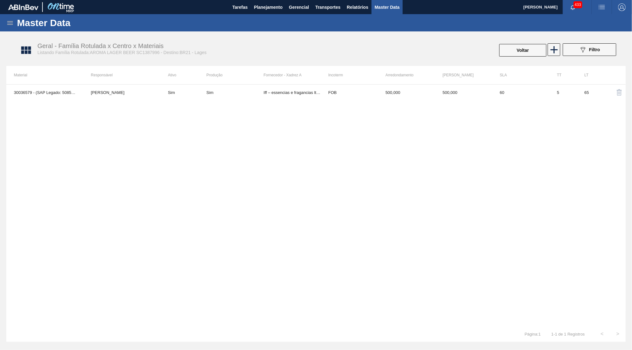
click at [526, 41] on div "Geral - Família Rotulada x Centro x Materiais Listando Família Rotulada:AROMA L…" at bounding box center [318, 51] width 619 height 24
click at [522, 44] on button "Voltar" at bounding box center [522, 50] width 47 height 13
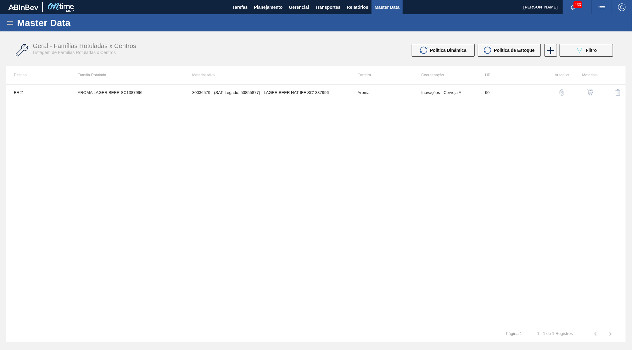
drag, startPoint x: 522, startPoint y: 44, endPoint x: 165, endPoint y: 43, distance: 357.0
click at [166, 46] on div "Geral - Famílias Rotuladas x Centros Listagem de Famílias Rotuladas x Centros P…" at bounding box center [315, 51] width 619 height 24
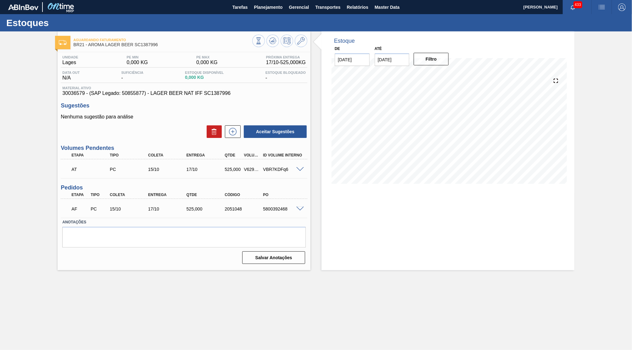
click at [302, 167] on div at bounding box center [301, 169] width 13 height 5
click at [299, 169] on span at bounding box center [300, 169] width 8 height 5
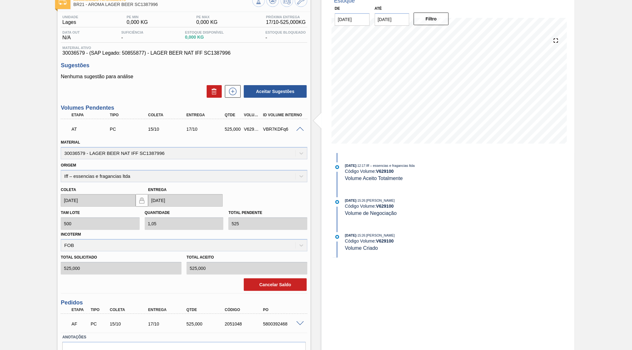
scroll to position [66, 0]
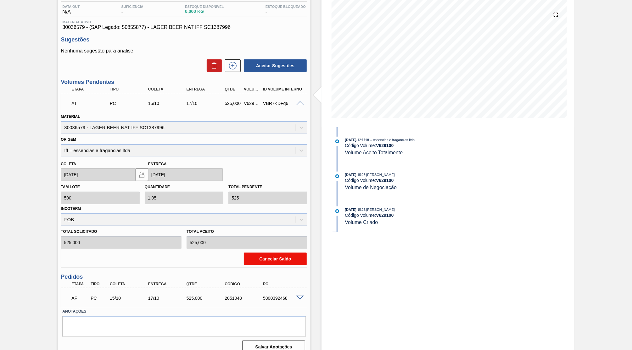
click at [276, 253] on button "Cancelar Saldo" at bounding box center [275, 259] width 63 height 13
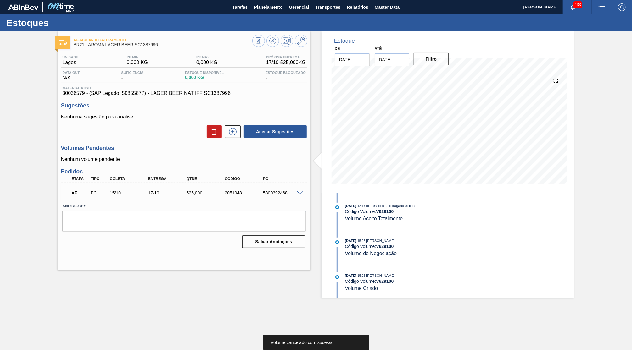
scroll to position [0, 0]
click at [272, 38] on icon at bounding box center [273, 41] width 8 height 8
